Goal: Information Seeking & Learning: Learn about a topic

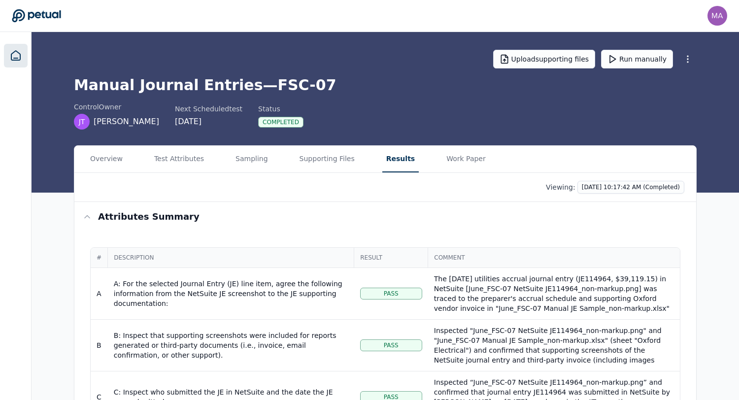
click at [15, 60] on icon at bounding box center [15, 55] width 9 height 9
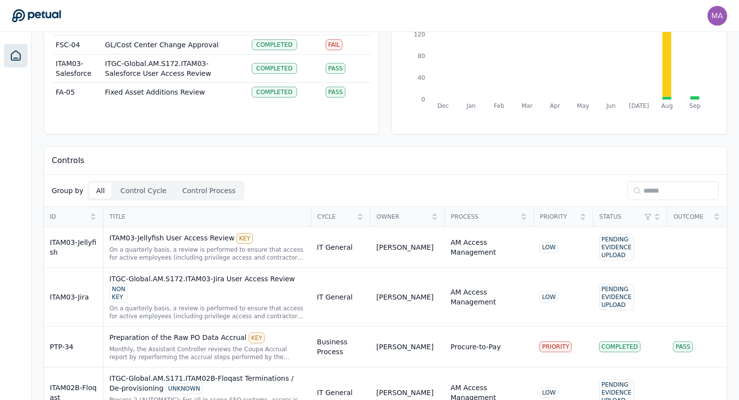
scroll to position [110, 0]
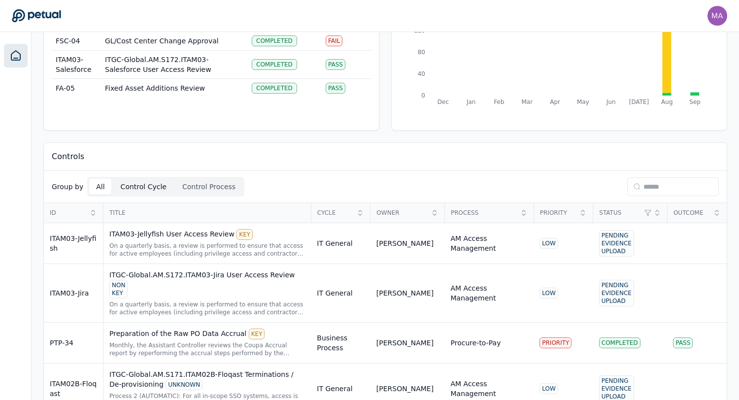
click at [141, 190] on button "Control Cycle" at bounding box center [144, 187] width 60 height 16
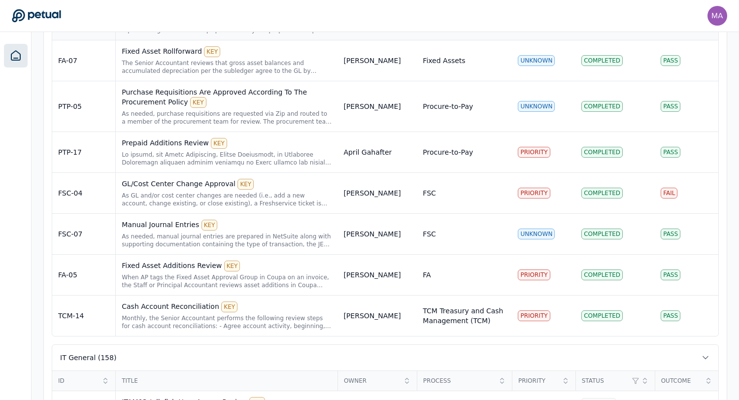
scroll to position [366, 0]
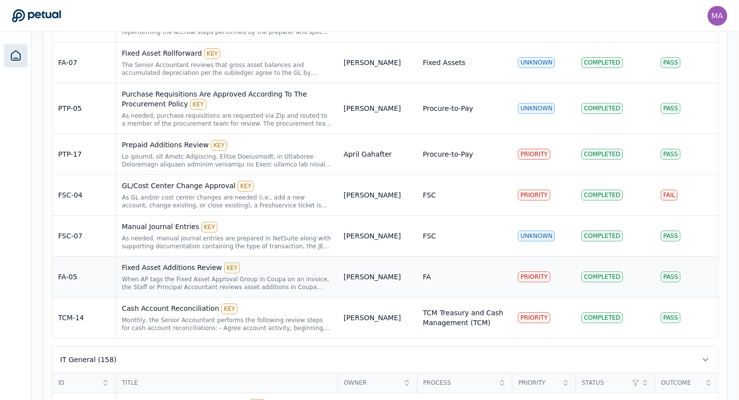
click at [166, 274] on div "Fixed Asset Additions Review KEY When AP tags the Fixed Asset Approval Group in…" at bounding box center [227, 277] width 210 height 29
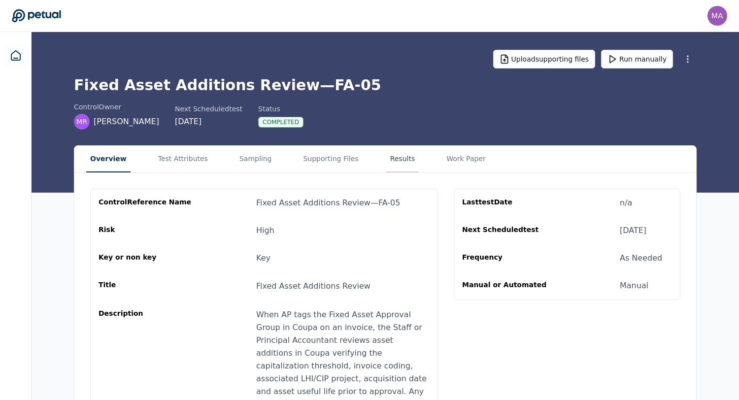
click at [391, 156] on button "Results" at bounding box center [402, 159] width 33 height 27
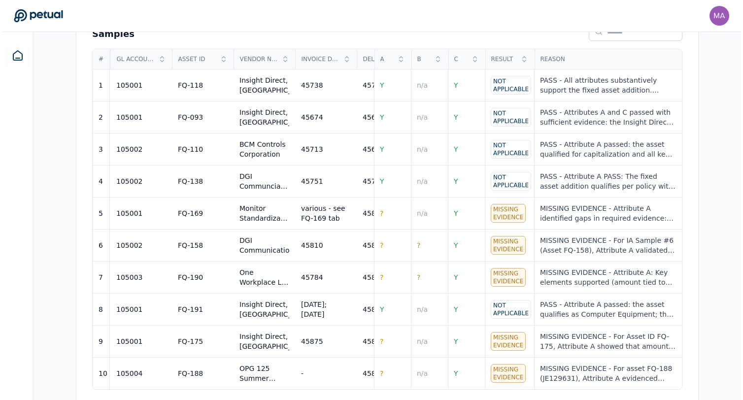
scroll to position [0, 90]
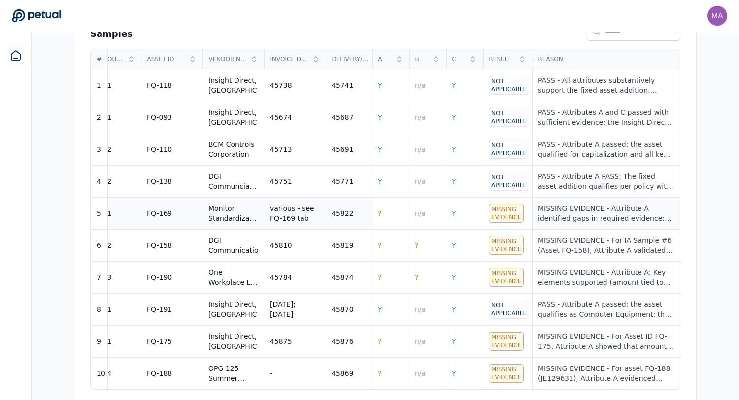
click at [553, 203] on div "MISSING EVIDENCE - Attribute A identified gaps in required evidence: invoice da…" at bounding box center [606, 213] width 136 height 20
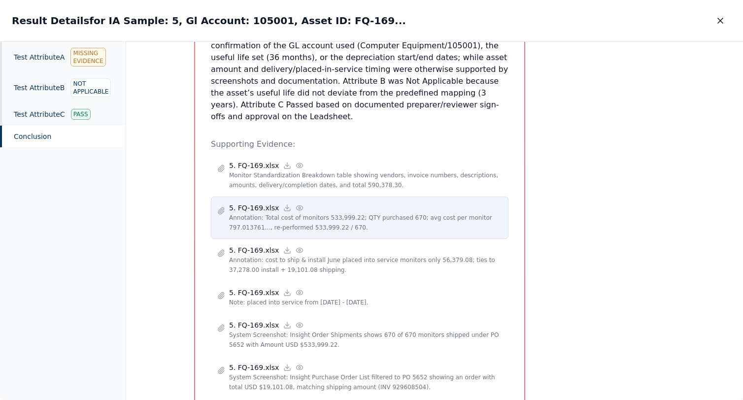
scroll to position [665, 0]
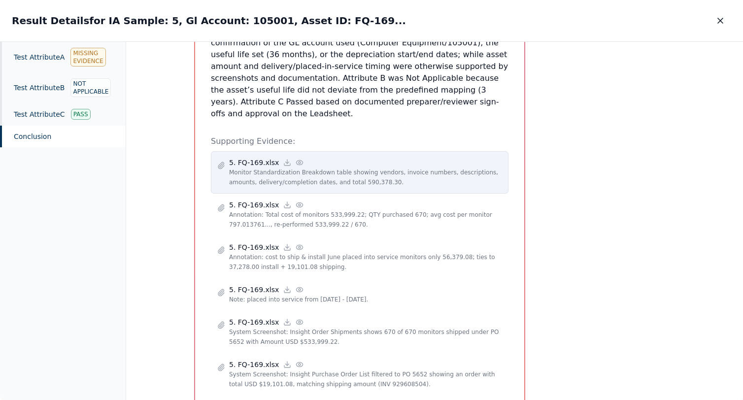
click at [254, 158] on p "5. FQ-169.xlsx" at bounding box center [254, 163] width 50 height 10
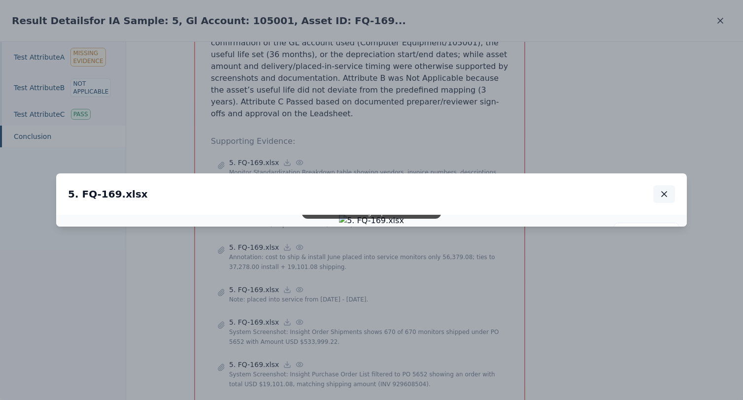
click at [663, 192] on icon "button" at bounding box center [663, 194] width 5 height 5
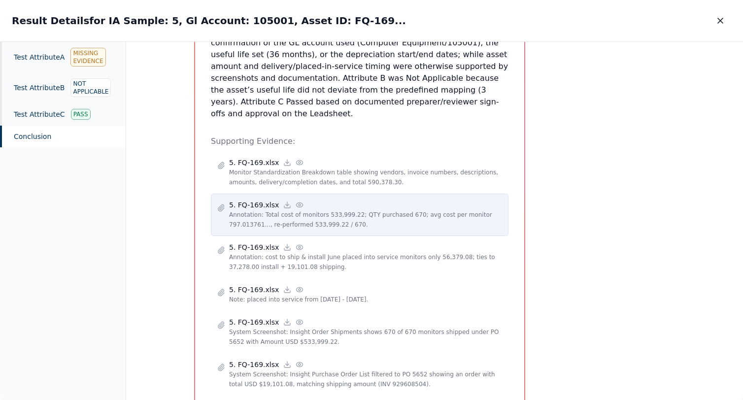
click at [271, 210] on p "Annotation: Total cost of monitors 533,999.22; QTY purchased 670; avg cost per …" at bounding box center [365, 220] width 273 height 20
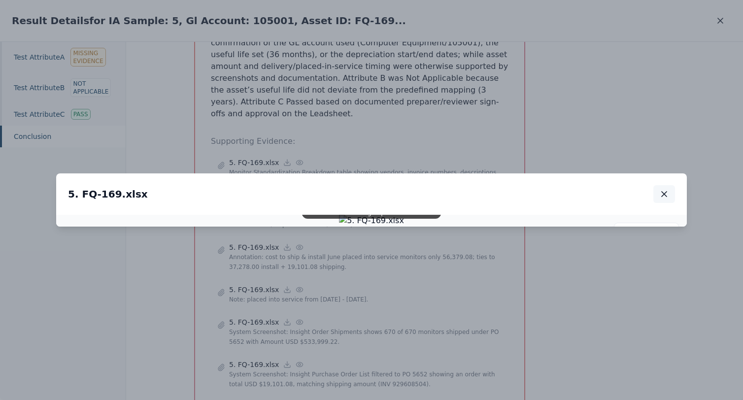
click at [661, 189] on icon "button" at bounding box center [664, 194] width 10 height 10
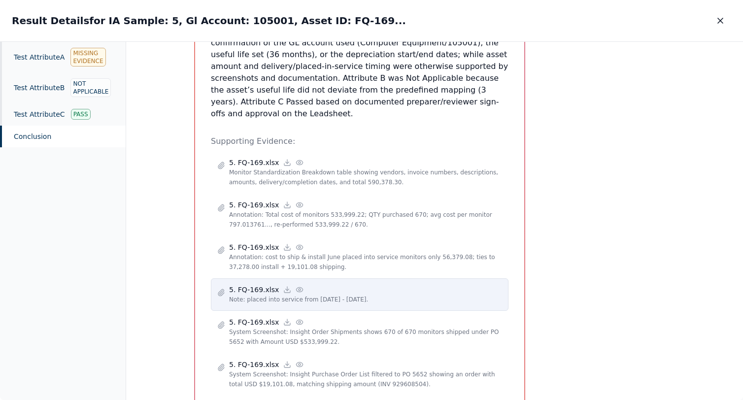
click at [270, 278] on div "5. FQ-169.xlsx Note: placed into service from [DATE] - [DATE]." at bounding box center [359, 294] width 297 height 33
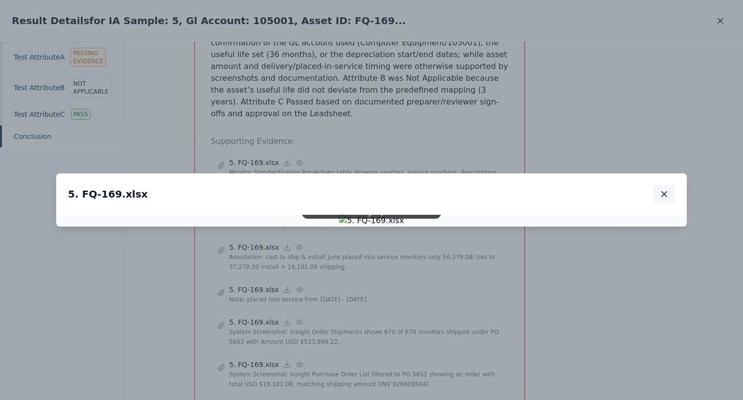
click at [662, 189] on icon "button" at bounding box center [664, 194] width 10 height 10
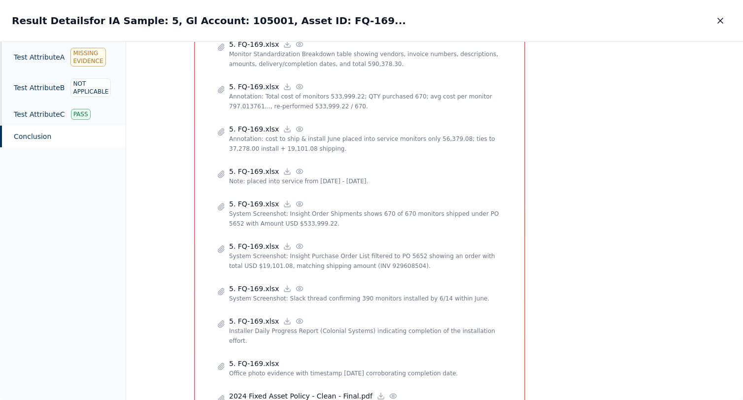
scroll to position [782, 0]
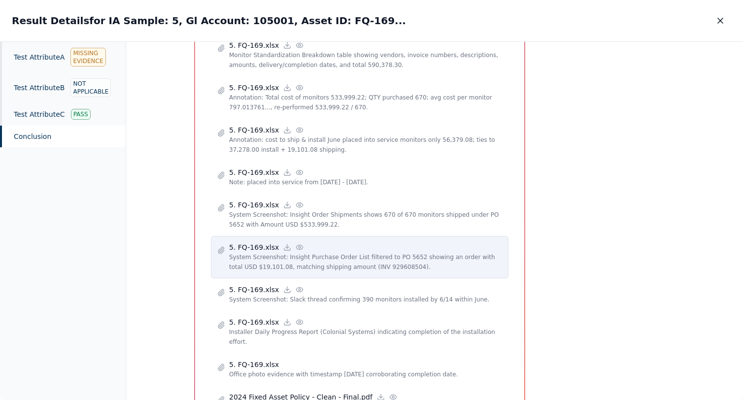
click at [289, 252] on p "System Screenshot: Insight Purchase Order List filtered to PO 5652 showing an o…" at bounding box center [365, 262] width 273 height 20
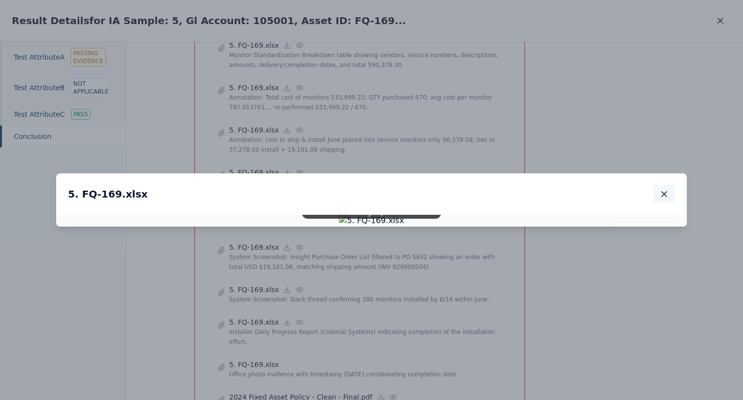
click at [661, 189] on icon "button" at bounding box center [664, 194] width 10 height 10
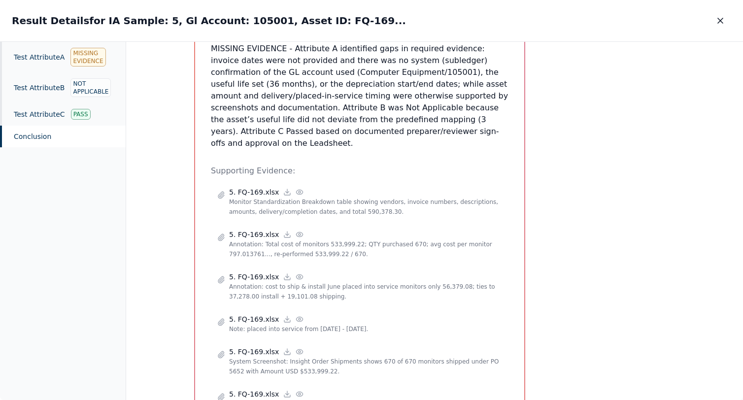
scroll to position [710, 0]
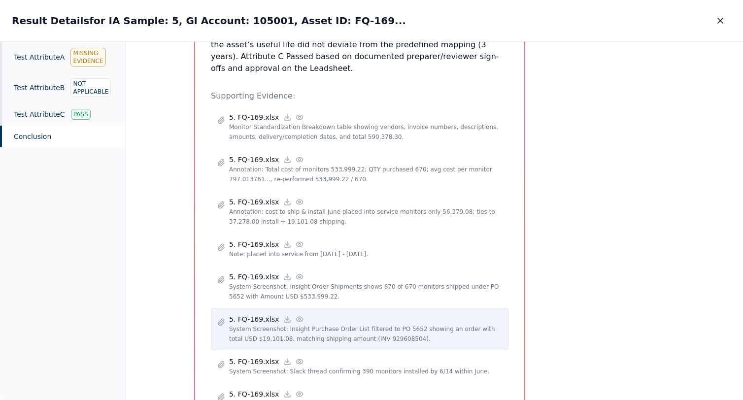
click at [254, 314] on p "5. FQ-169.xlsx" at bounding box center [254, 319] width 50 height 10
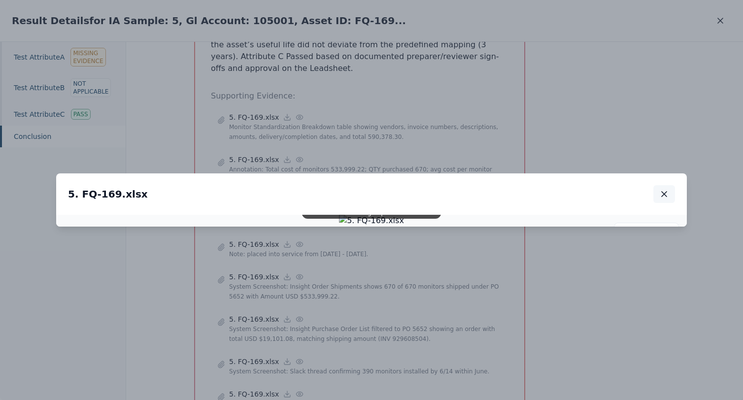
click at [667, 189] on icon "button" at bounding box center [664, 194] width 10 height 10
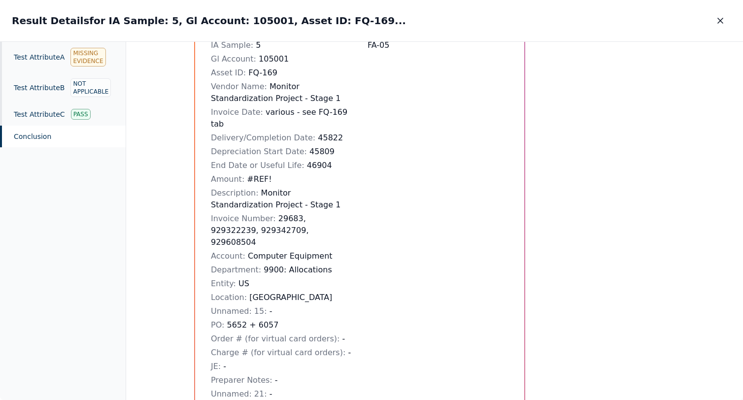
scroll to position [0, 0]
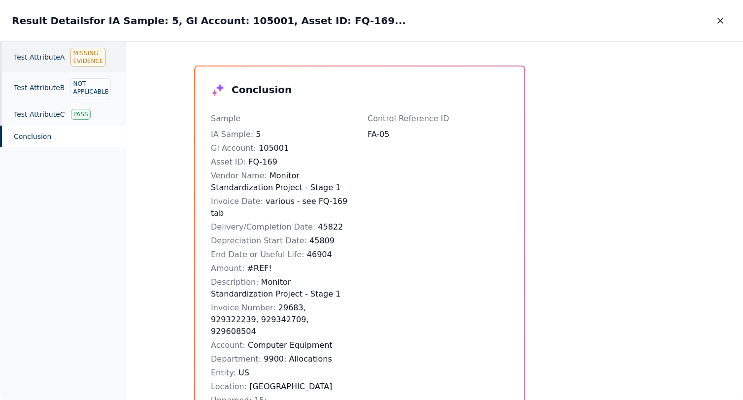
click at [41, 54] on div "Test Attribute A Missing Evidence" at bounding box center [63, 57] width 126 height 31
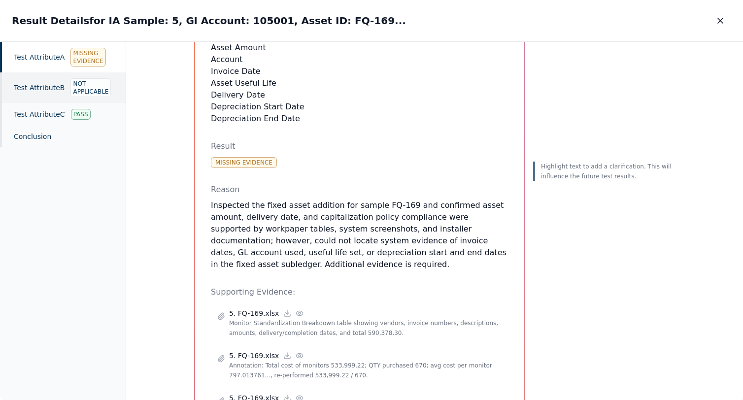
click at [45, 94] on div "Test Attribute B Not Applicable" at bounding box center [63, 87] width 126 height 31
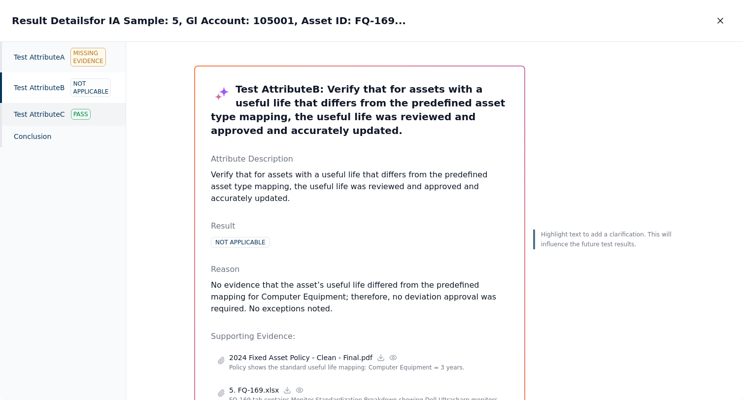
click at [45, 115] on div "Test Attribute C Pass" at bounding box center [63, 114] width 126 height 23
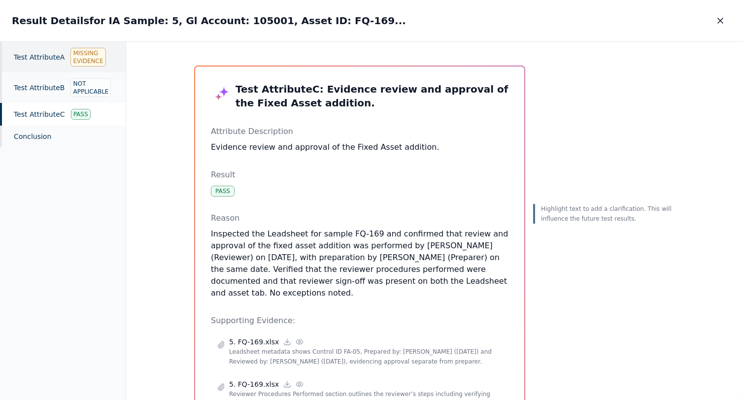
click at [31, 58] on div "Test Attribute A Missing Evidence" at bounding box center [63, 57] width 126 height 31
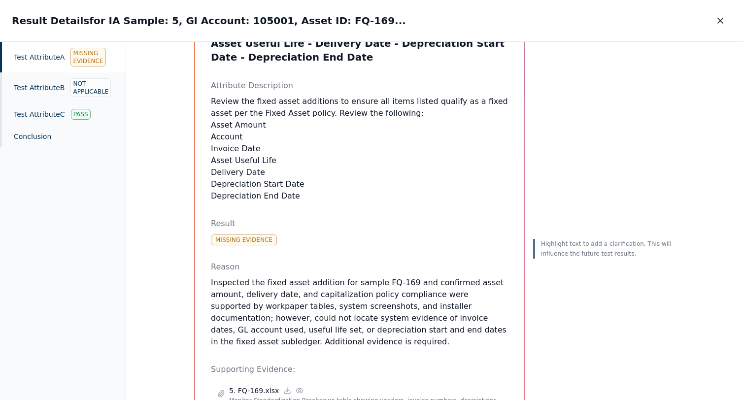
scroll to position [102, 0]
click at [239, 233] on div "Missing Evidence" at bounding box center [244, 238] width 66 height 11
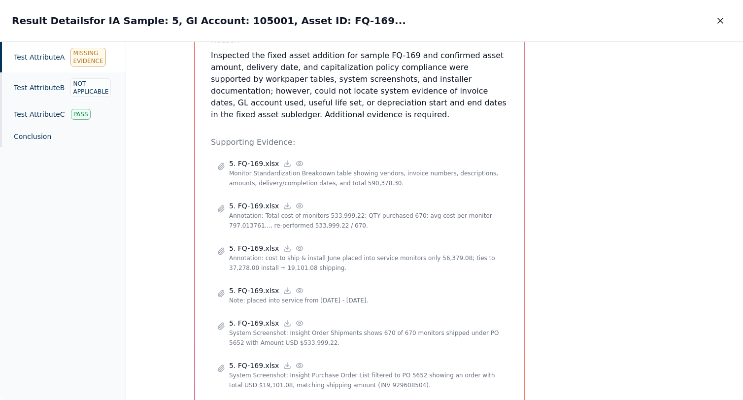
scroll to position [293, 0]
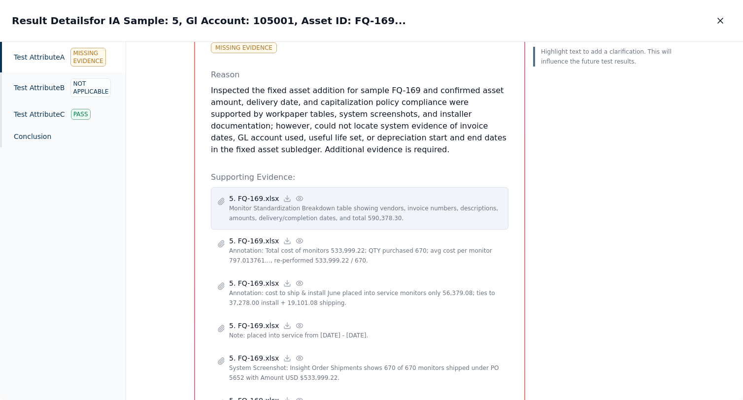
click at [245, 194] on p "5. FQ-169.xlsx" at bounding box center [254, 199] width 50 height 10
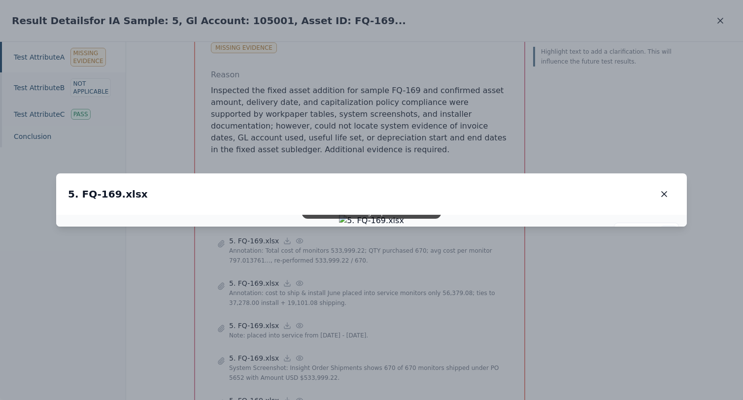
click at [666, 229] on icon at bounding box center [668, 233] width 8 height 8
drag, startPoint x: 291, startPoint y: 156, endPoint x: 379, endPoint y: 395, distance: 254.0
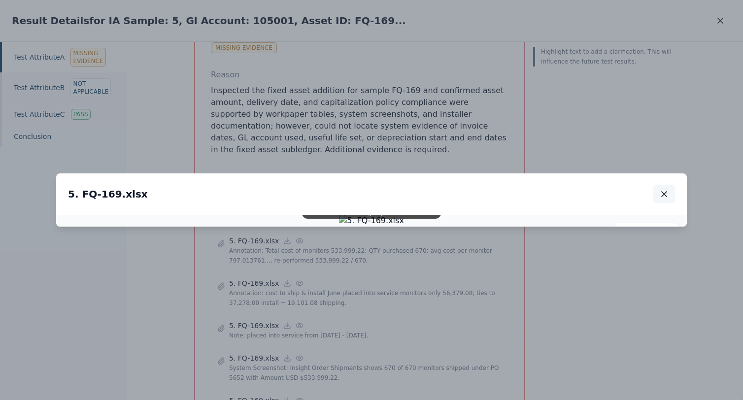
click at [663, 189] on icon "button" at bounding box center [664, 194] width 10 height 10
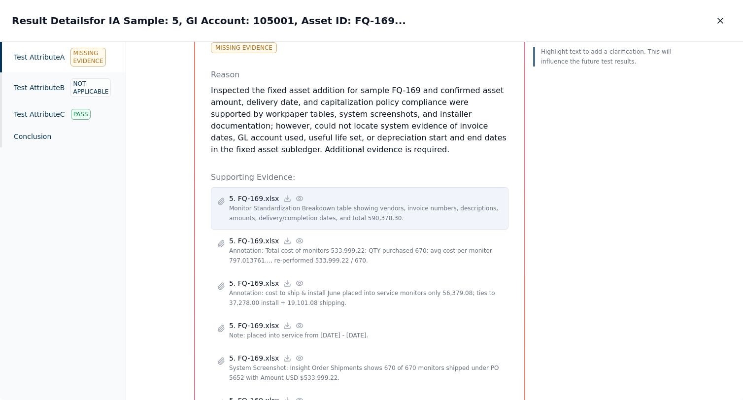
click at [296, 195] on icon at bounding box center [300, 199] width 8 height 8
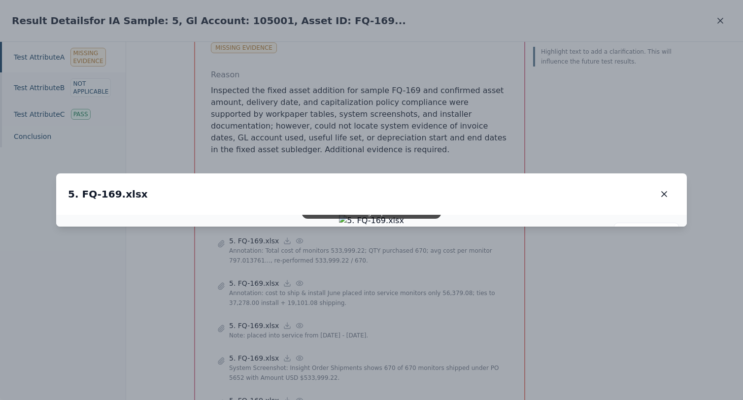
click at [339, 215] on img at bounding box center [371, 221] width 65 height 12
click at [666, 229] on icon at bounding box center [668, 233] width 8 height 8
click at [665, 229] on icon at bounding box center [668, 233] width 8 height 8
drag, startPoint x: 421, startPoint y: 113, endPoint x: 459, endPoint y: 287, distance: 177.6
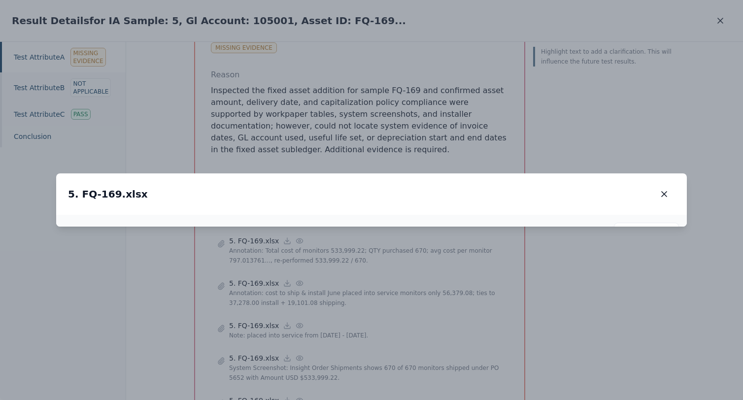
click at [459, 382] on img at bounding box center [410, 392] width 114 height 21
drag, startPoint x: 272, startPoint y: 219, endPoint x: 327, endPoint y: 219, distance: 54.7
click at [408, 384] on img at bounding box center [465, 394] width 114 height 21
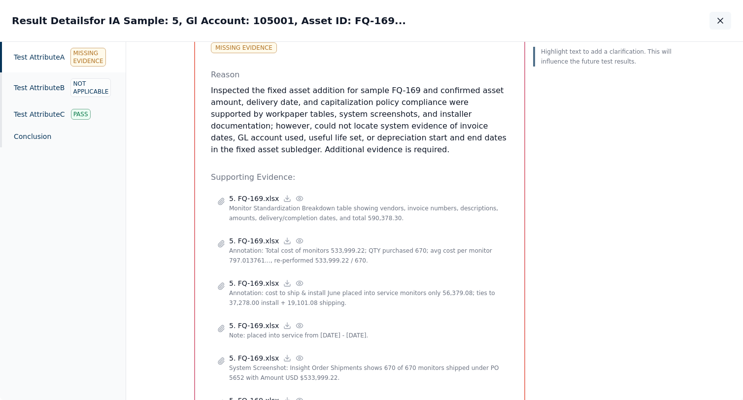
click at [719, 24] on icon "button" at bounding box center [720, 21] width 10 height 10
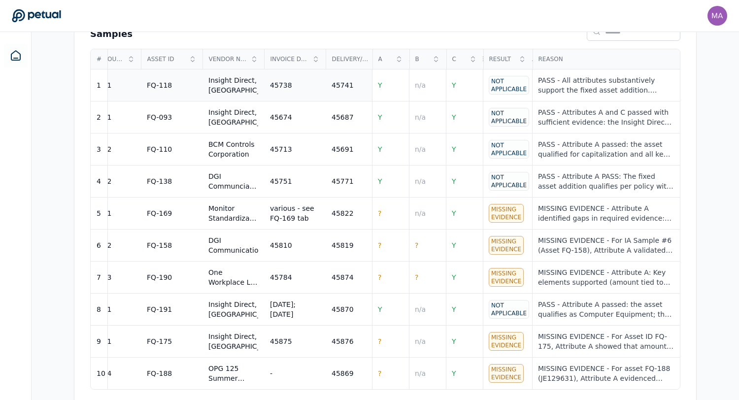
click at [171, 80] on div "FQ-118" at bounding box center [172, 85] width 50 height 10
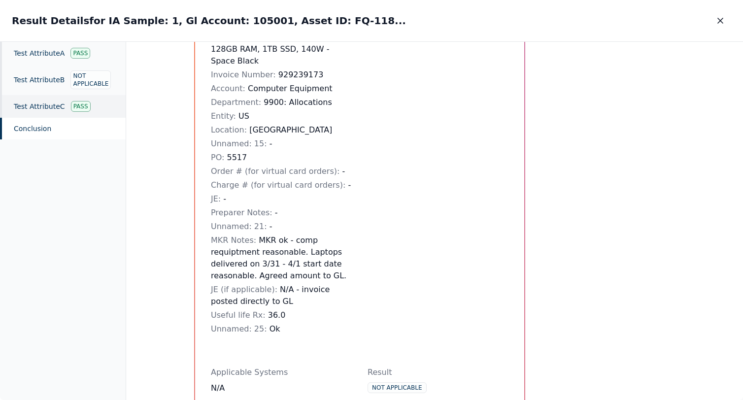
scroll to position [238, 0]
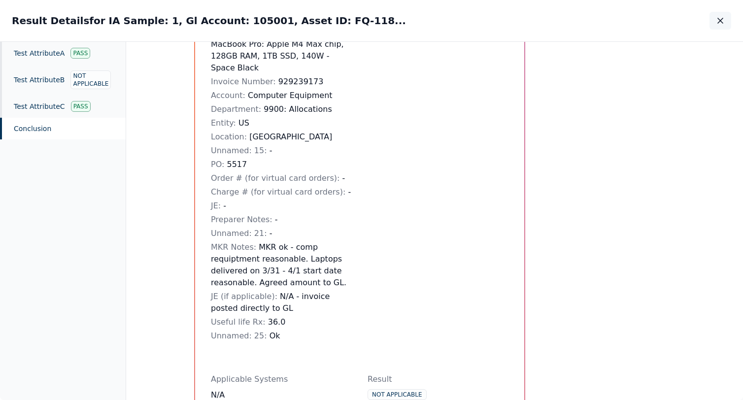
click at [719, 22] on icon "button" at bounding box center [720, 20] width 5 height 5
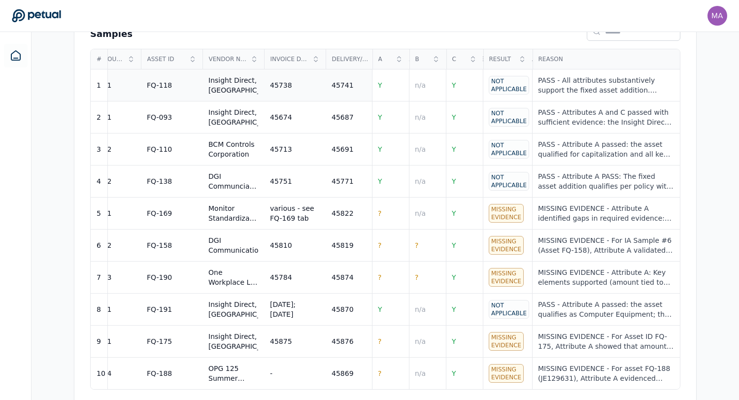
click at [158, 80] on div "FQ-118" at bounding box center [159, 85] width 25 height 10
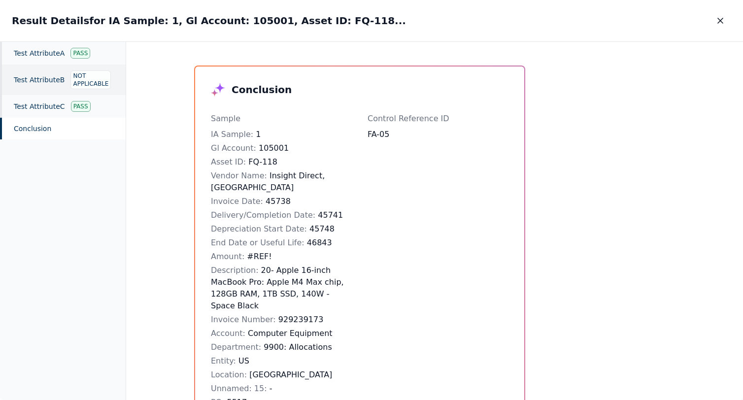
click at [48, 85] on div "Test Attribute B Not Applicable" at bounding box center [63, 80] width 126 height 31
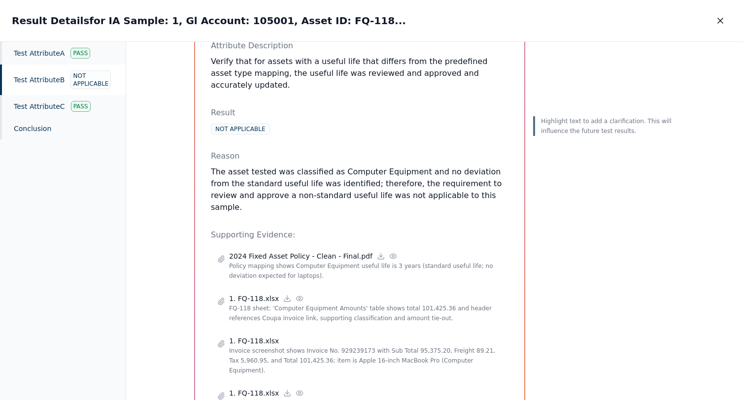
scroll to position [114, 0]
click at [42, 58] on div "Test Attribute A Pass" at bounding box center [63, 53] width 126 height 23
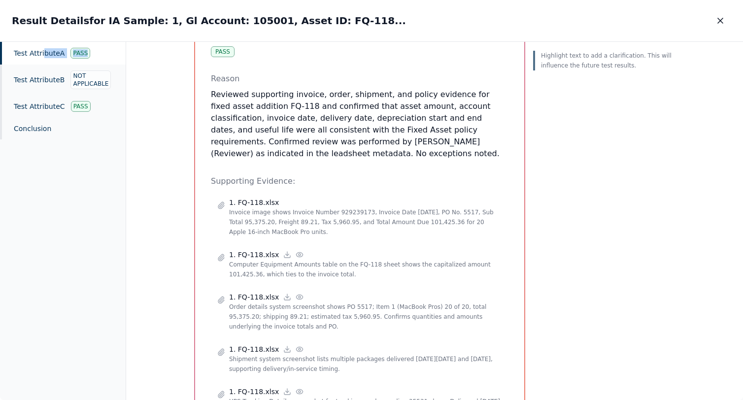
scroll to position [288, 0]
click at [261, 208] on p "Invoice image shows Invoice Number 929239173, Invoice Date [DATE], PO No. 5517,…" at bounding box center [365, 223] width 273 height 30
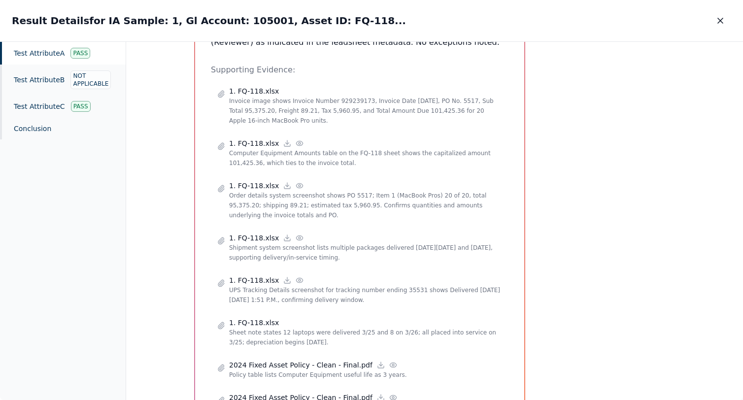
scroll to position [358, 0]
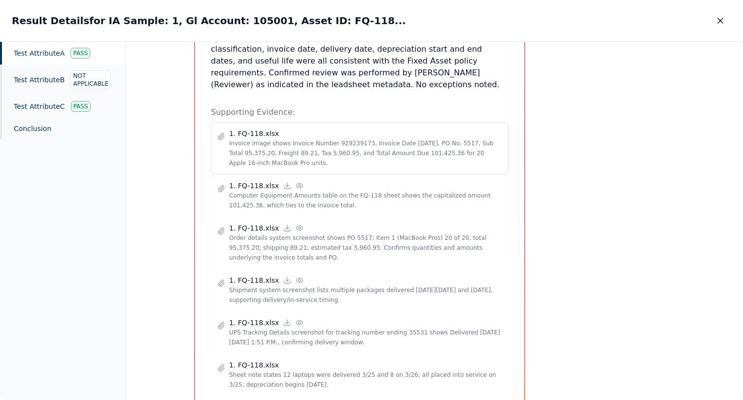
click at [240, 138] on p "Invoice image shows Invoice Number 929239173, Invoice Date [DATE], PO No. 5517,…" at bounding box center [365, 153] width 273 height 30
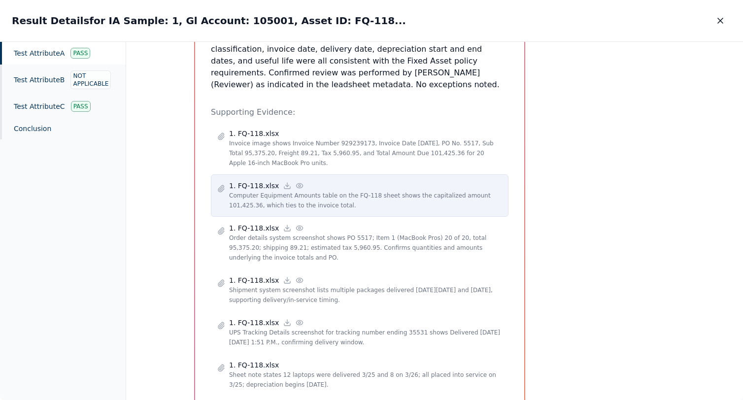
click at [261, 191] on p "Computer Equipment Amounts table on the FQ-118 sheet shows the capitalized amou…" at bounding box center [365, 201] width 273 height 20
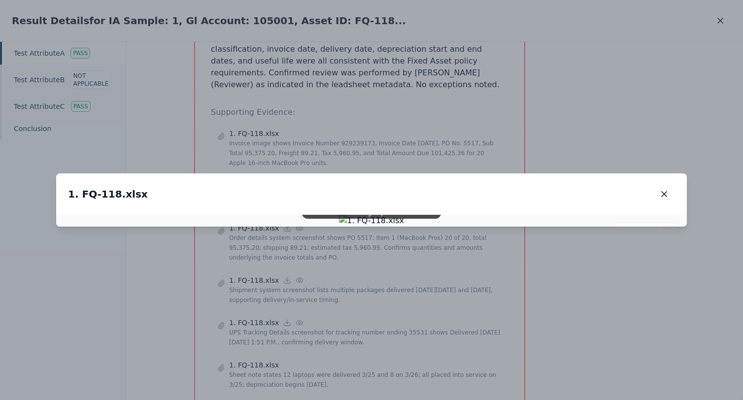
click at [667, 229] on icon at bounding box center [668, 233] width 8 height 8
drag, startPoint x: 397, startPoint y: 132, endPoint x: 527, endPoint y: 301, distance: 213.5
click at [530, 379] on img at bounding box center [504, 388] width 98 height 18
click at [481, 383] on img at bounding box center [503, 392] width 98 height 18
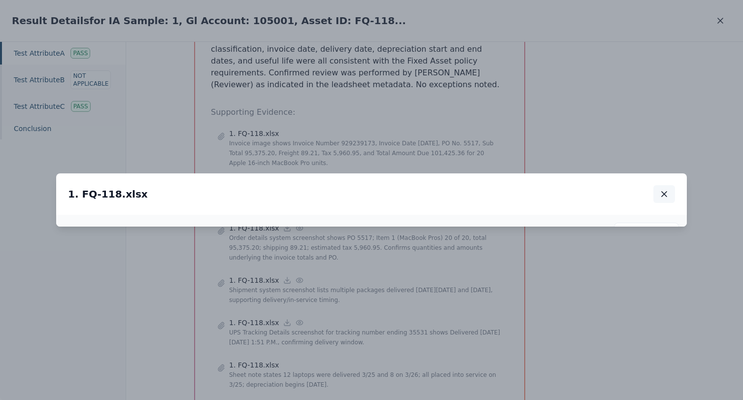
click at [664, 189] on icon "button" at bounding box center [664, 194] width 10 height 10
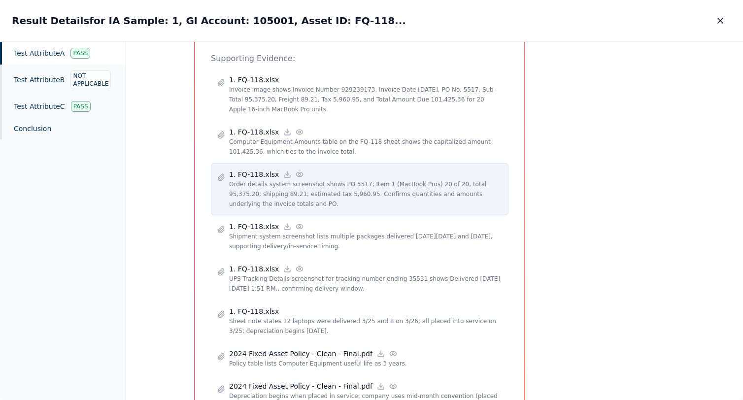
scroll to position [493, 0]
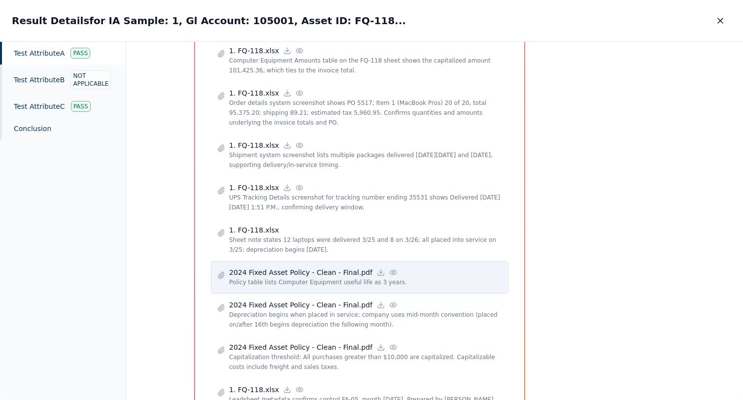
click at [264, 277] on p "Policy table lists Computer Equipment useful life as 3 years." at bounding box center [365, 282] width 273 height 10
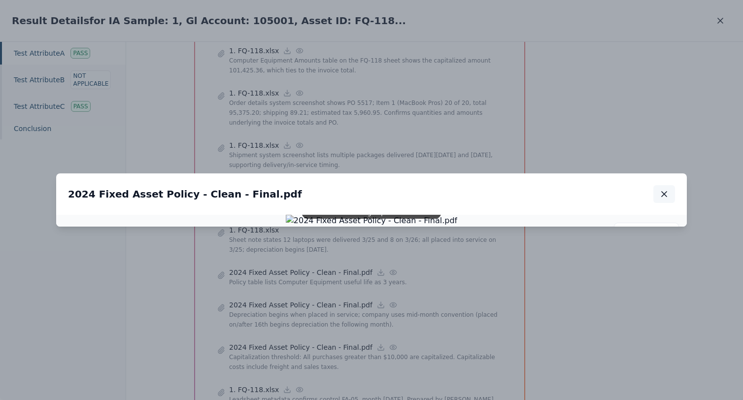
click at [663, 189] on icon "button" at bounding box center [664, 194] width 10 height 10
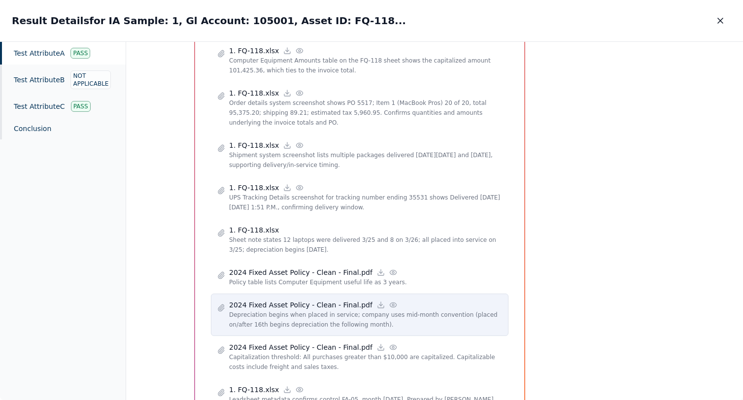
scroll to position [513, 0]
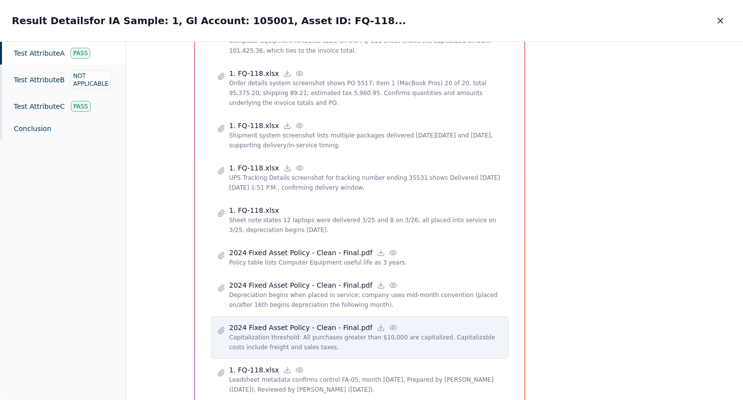
click at [264, 323] on p "2024 Fixed Asset Policy - Clean - Final.pdf" at bounding box center [300, 328] width 143 height 10
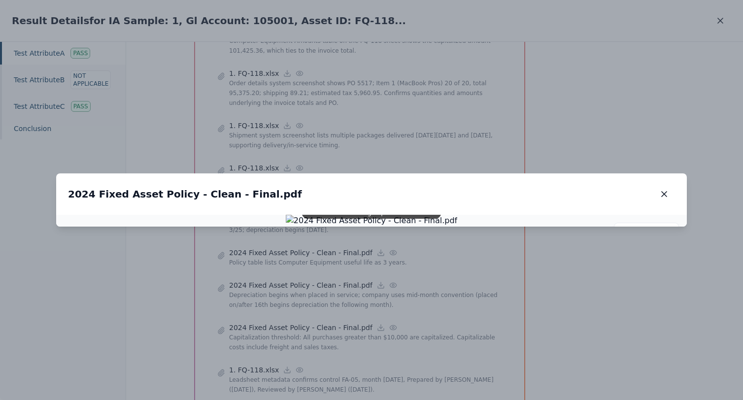
drag, startPoint x: 658, startPoint y: 61, endPoint x: 511, endPoint y: 138, distance: 165.9
click at [650, 173] on div "2024 Fixed Asset Policy - Clean - Final.pdf 2024 Fixed Asset Policy - Clean - F…" at bounding box center [371, 193] width 630 height 41
click at [663, 189] on icon "button" at bounding box center [664, 194] width 10 height 10
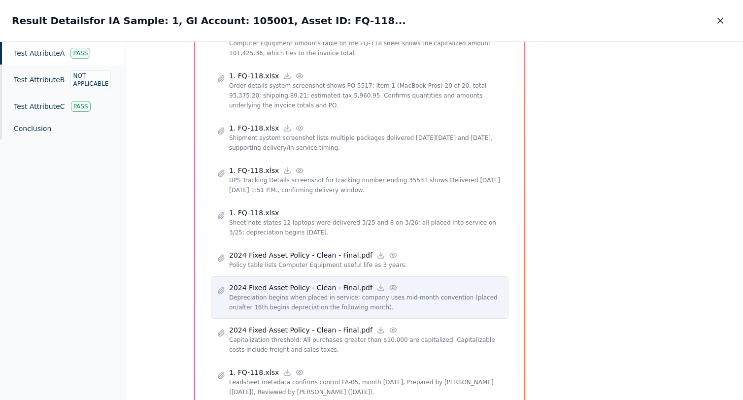
scroll to position [509, 0]
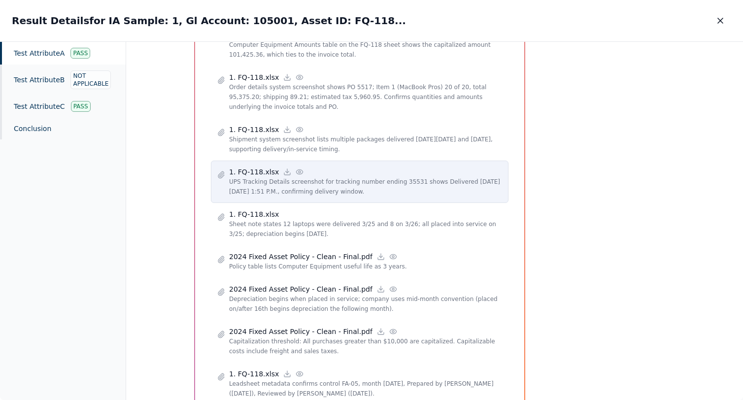
click at [247, 177] on p "UPS Tracking Details screenshot for tracking number ending 35531 shows Delivere…" at bounding box center [365, 187] width 273 height 20
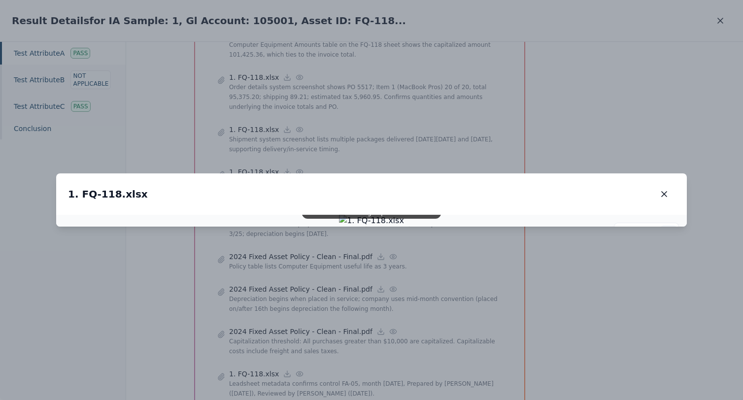
click at [671, 234] on line at bounding box center [670, 234] width 1 height 1
click at [669, 185] on button "button" at bounding box center [664, 194] width 22 height 18
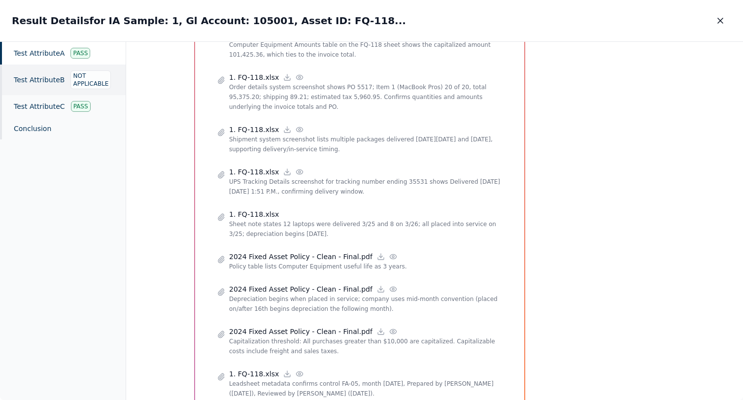
click at [35, 80] on div "Test Attribute B Not Applicable" at bounding box center [63, 80] width 126 height 31
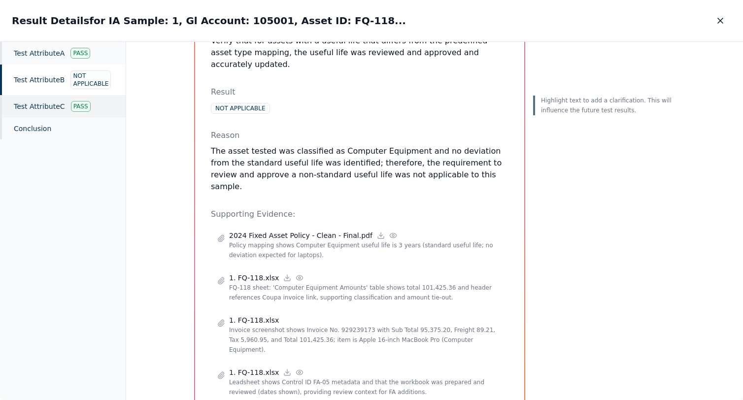
click at [64, 106] on div "Test Attribute C Pass" at bounding box center [63, 106] width 126 height 23
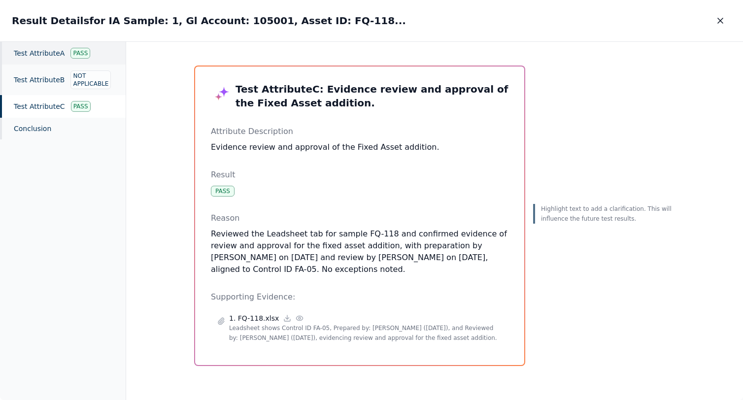
click at [33, 57] on div "Test Attribute A Pass" at bounding box center [63, 53] width 126 height 23
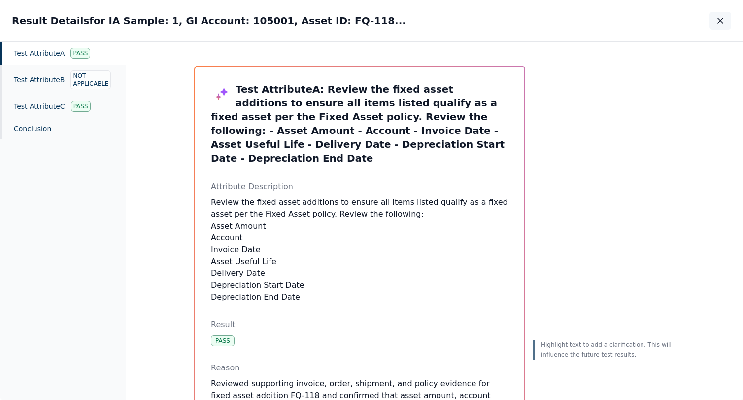
click at [718, 18] on icon "button" at bounding box center [720, 20] width 5 height 5
